Goal: Navigation & Orientation: Find specific page/section

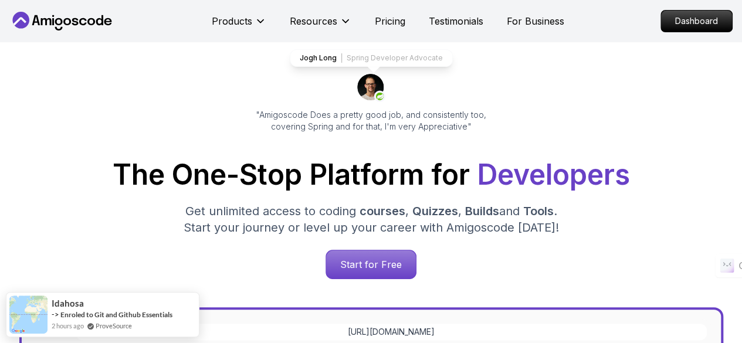
scroll to position [75, 0]
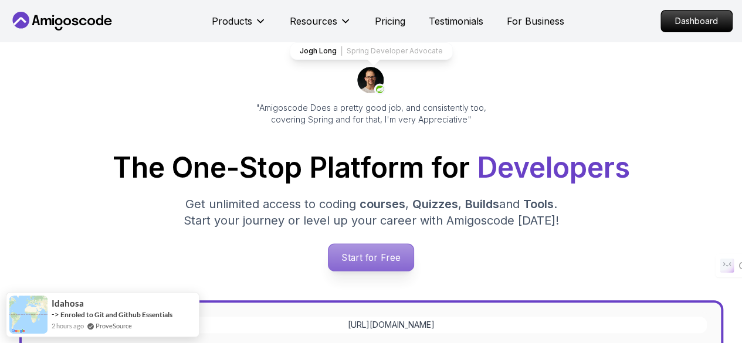
click at [363, 250] on p "Start for Free" at bounding box center [370, 257] width 85 height 27
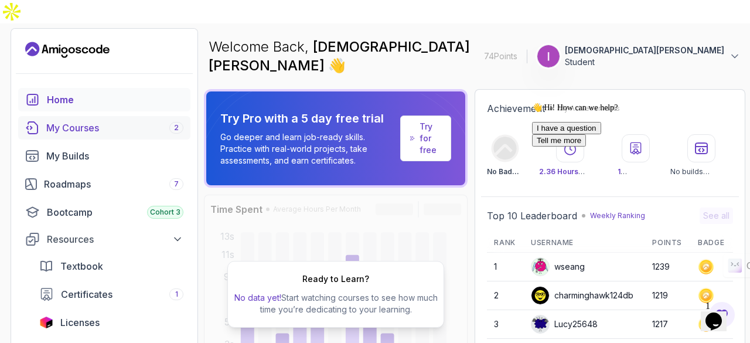
click at [77, 121] on div "My Courses 2" at bounding box center [114, 128] width 137 height 14
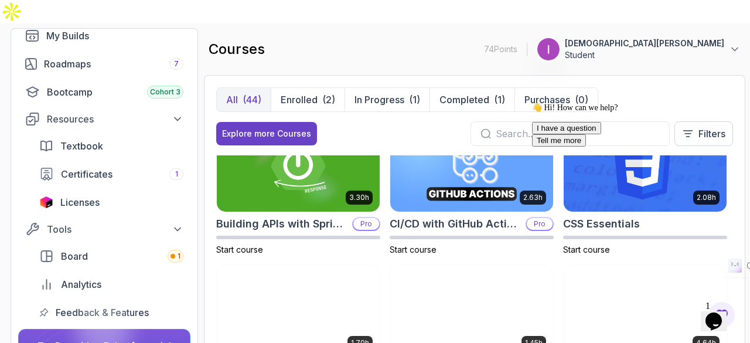
scroll to position [183, 0]
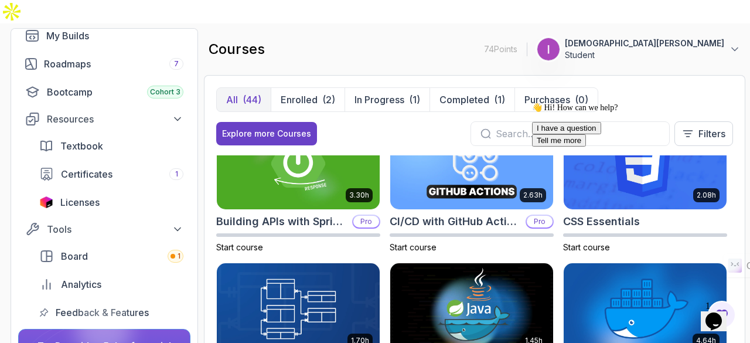
click at [643, 147] on div "👋 Hi! How can we help? I have a question Tell me more" at bounding box center [637, 125] width 211 height 44
click at [621, 147] on div "👋 Hi! How can we help? I have a question Tell me more" at bounding box center [637, 125] width 211 height 44
click at [614, 147] on div "👋 Hi! How can we help? I have a question Tell me more" at bounding box center [637, 125] width 211 height 44
click at [655, 147] on div "👋 Hi! How can we help? I have a question Tell me more" at bounding box center [637, 125] width 211 height 44
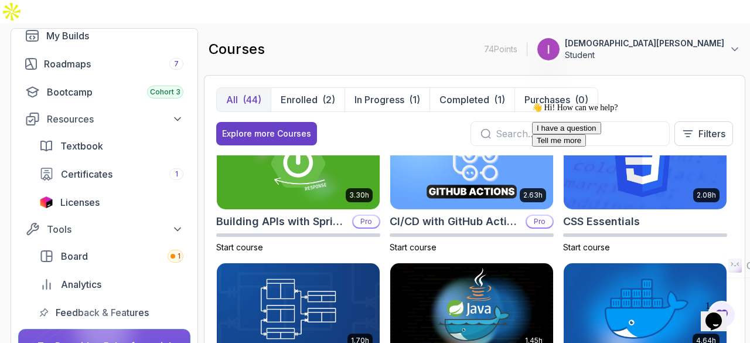
click at [655, 147] on div "👋 Hi! How can we help? I have a question Tell me more" at bounding box center [637, 125] width 211 height 44
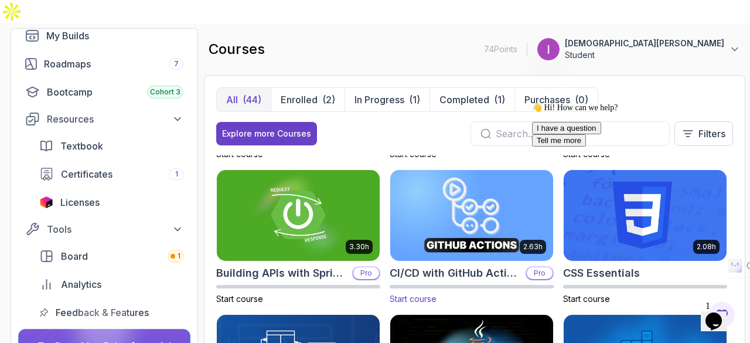
scroll to position [151, 0]
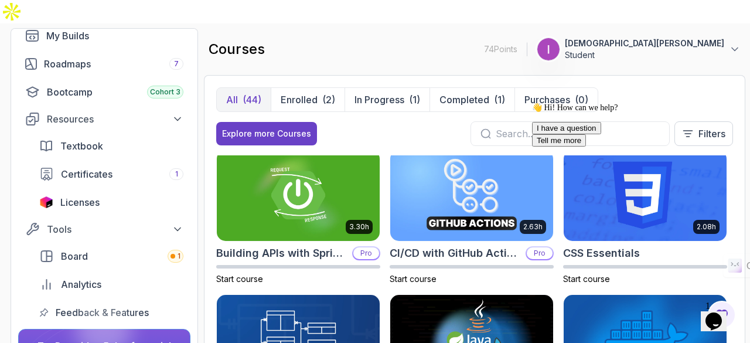
click at [611, 147] on div "👋 Hi! How can we help? I have a question Tell me more" at bounding box center [637, 125] width 211 height 44
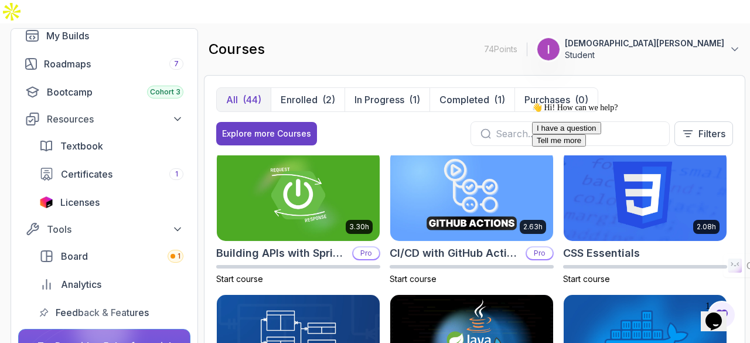
click at [611, 147] on div "👋 Hi! How can we help? I have a question Tell me more" at bounding box center [637, 125] width 211 height 44
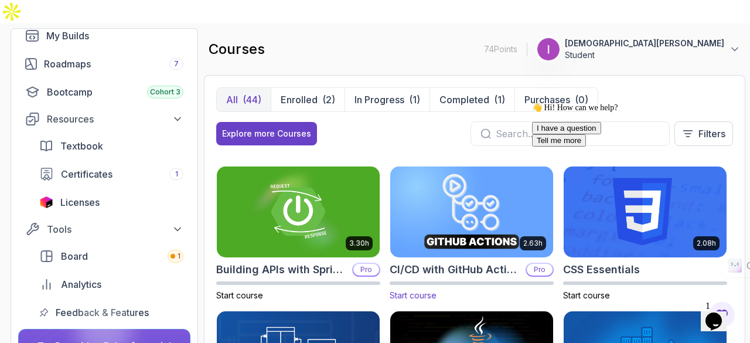
scroll to position [136, 0]
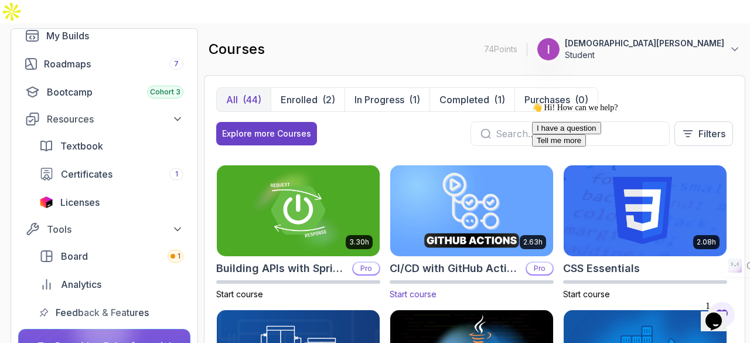
click at [453, 203] on img at bounding box center [471, 211] width 171 height 96
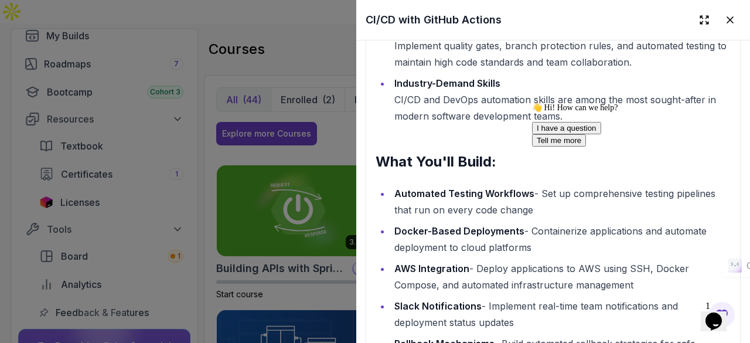
scroll to position [1461, 0]
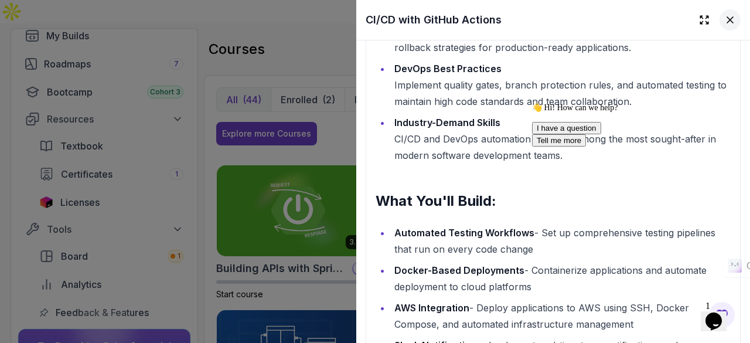
click at [728, 18] on icon at bounding box center [731, 20] width 6 height 6
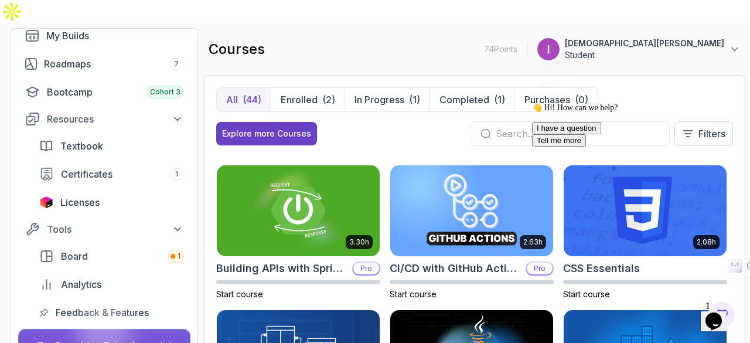
click at [597, 147] on div "👋 Hi! How can we help? I have a question Tell me more" at bounding box center [637, 125] width 211 height 44
click at [341, 225] on img at bounding box center [298, 211] width 171 height 96
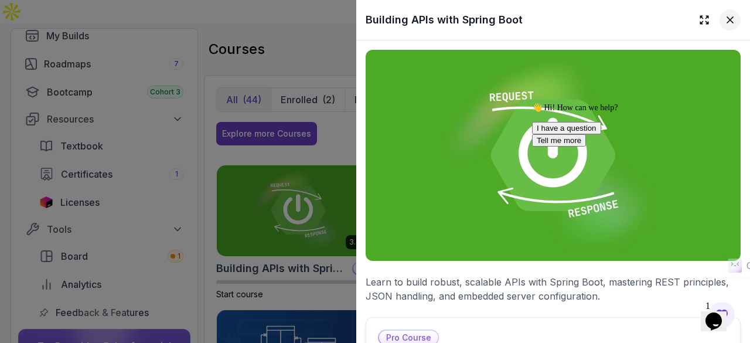
click at [725, 22] on icon at bounding box center [731, 20] width 12 height 12
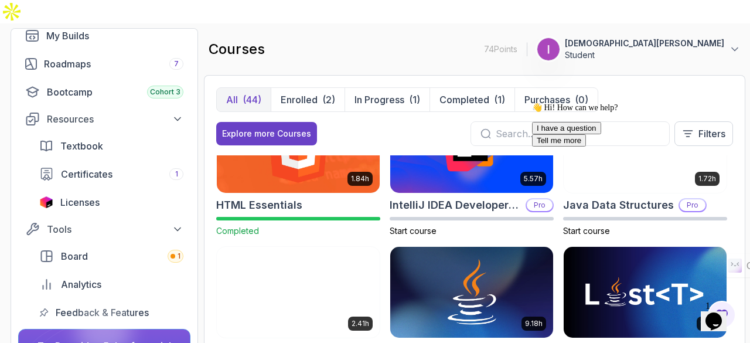
scroll to position [635, 0]
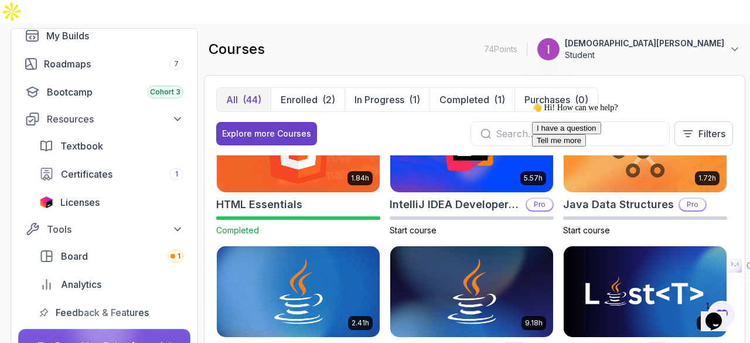
click at [335, 140] on img at bounding box center [298, 146] width 171 height 96
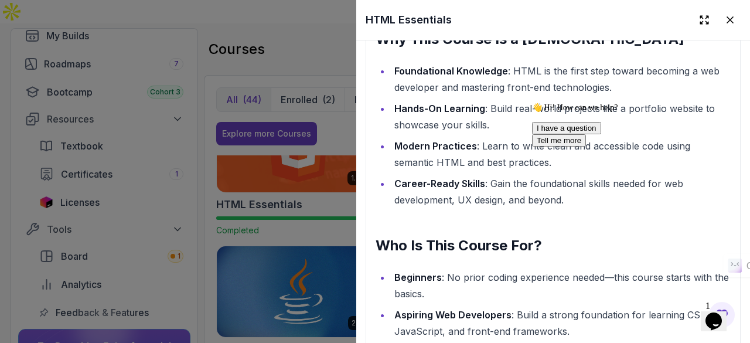
scroll to position [1253, 0]
